Goal: Information Seeking & Learning: Find specific page/section

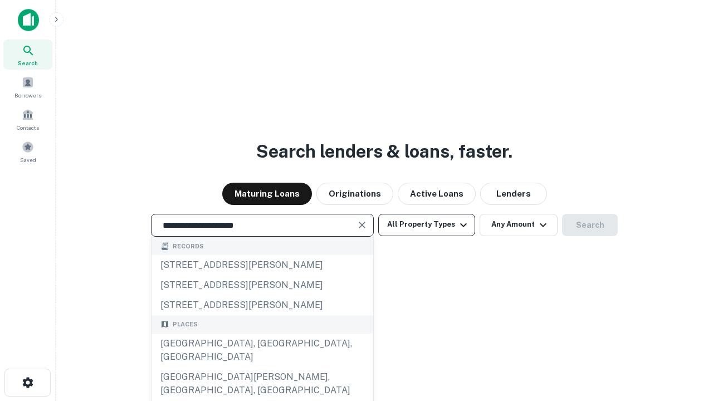
click at [262, 367] on div "[GEOGRAPHIC_DATA], [GEOGRAPHIC_DATA], [GEOGRAPHIC_DATA]" at bounding box center [263, 350] width 222 height 33
click at [427, 225] on button "All Property Types" at bounding box center [426, 225] width 97 height 22
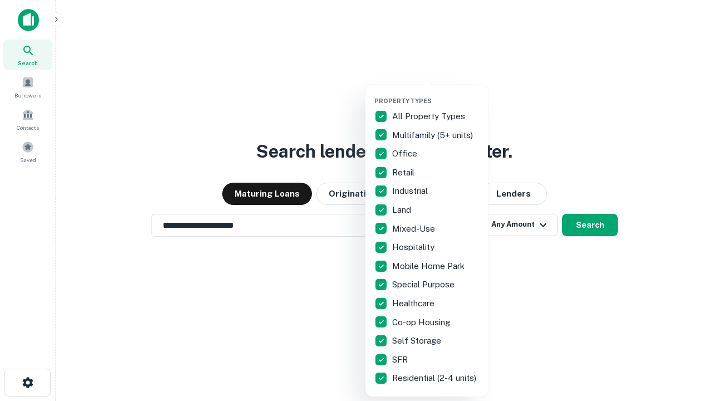
type input "**********"
click at [436, 94] on button "button" at bounding box center [435, 94] width 123 height 1
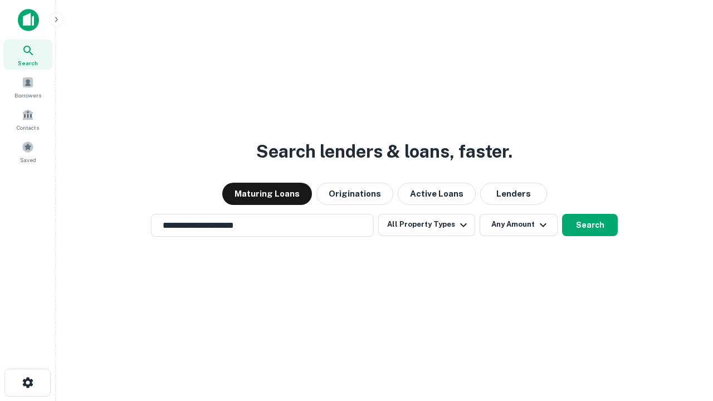
scroll to position [17, 0]
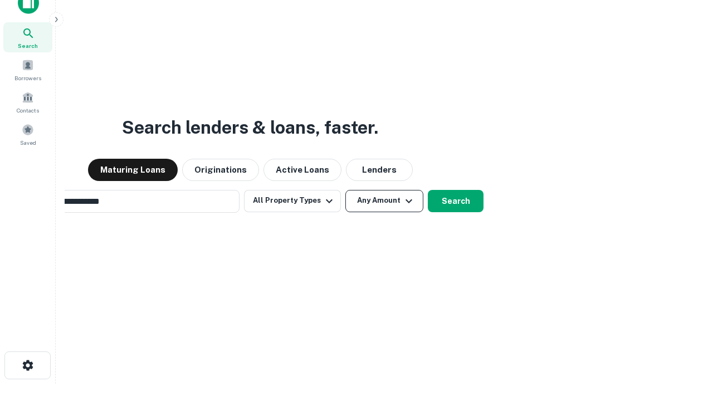
click at [345, 190] on button "Any Amount" at bounding box center [384, 201] width 78 height 22
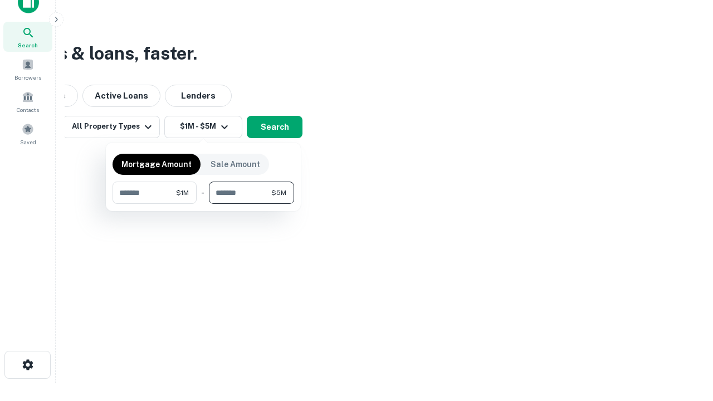
type input "*******"
click at [203, 204] on button "button" at bounding box center [204, 204] width 182 height 1
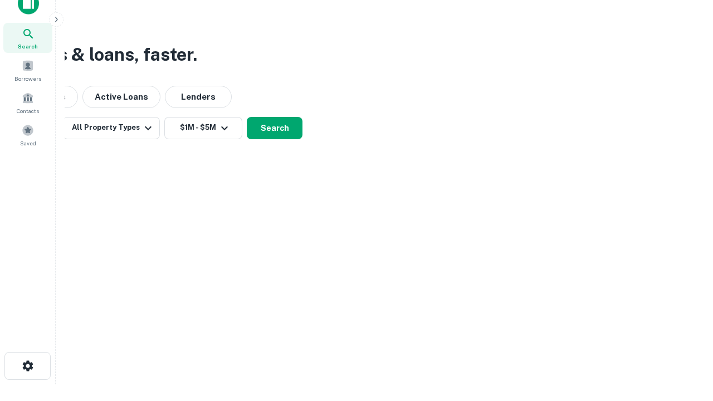
scroll to position [7, 206]
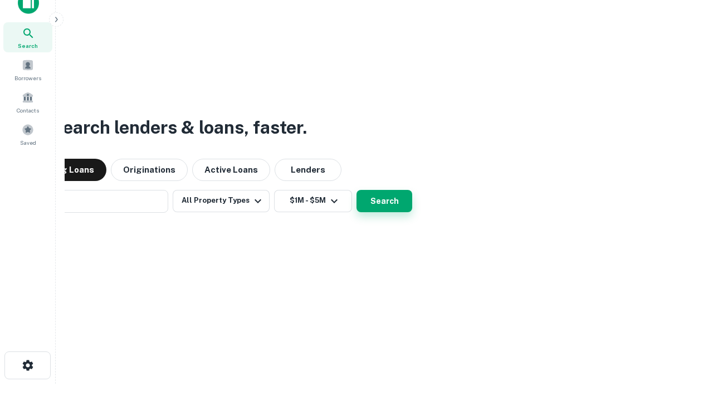
click at [357, 190] on button "Search" at bounding box center [385, 201] width 56 height 22
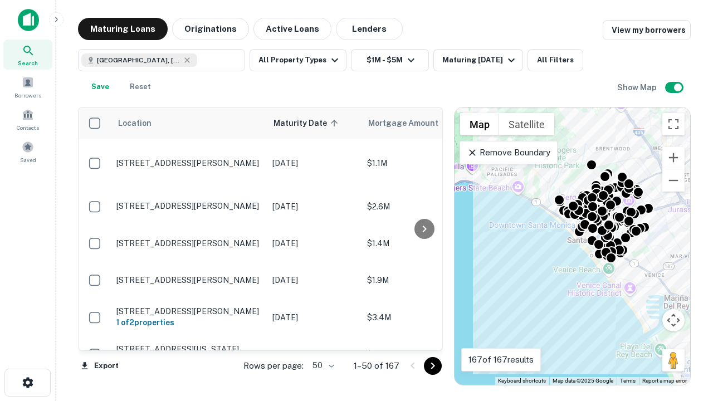
click at [321, 365] on body "Search Borrowers Contacts Saved Maturing Loans Originations Active Loans Lender…" at bounding box center [356, 200] width 713 height 401
click at [322, 338] on li "25" at bounding box center [322, 338] width 32 height 20
